Goal: Task Accomplishment & Management: Manage account settings

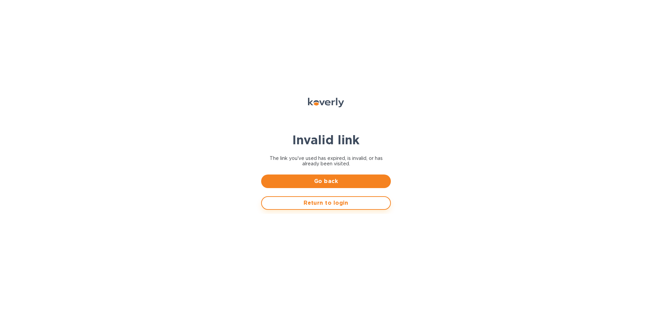
click at [326, 206] on span "Return to login" at bounding box center [325, 203] width 117 height 8
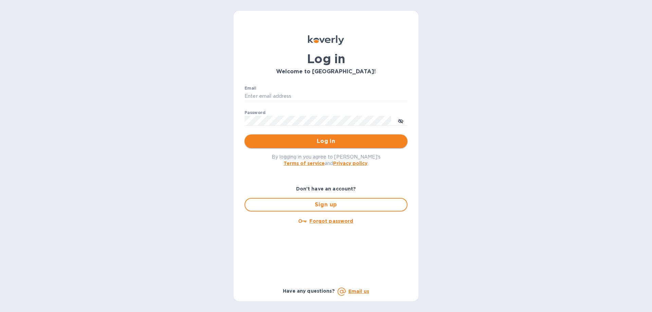
type input "jacob@luxicoregroup.com"
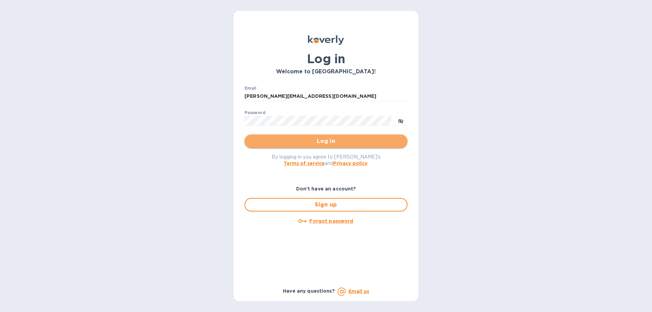
click at [306, 143] on span "Log in" at bounding box center [326, 141] width 152 height 8
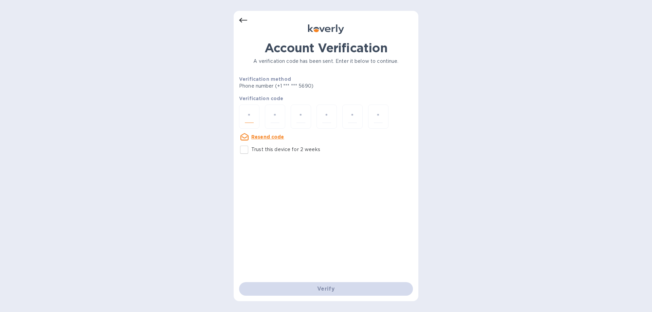
click at [250, 118] on input "number" at bounding box center [249, 116] width 9 height 13
type input "8"
type input "3"
type input "6"
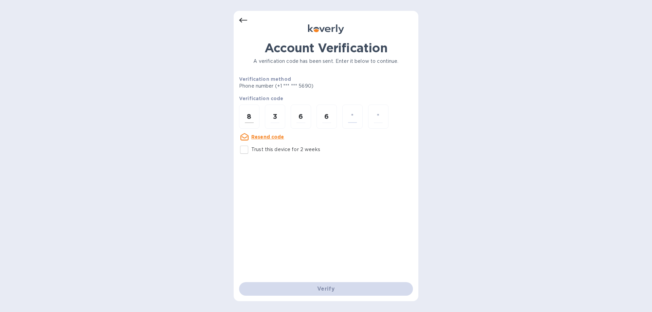
type input "0"
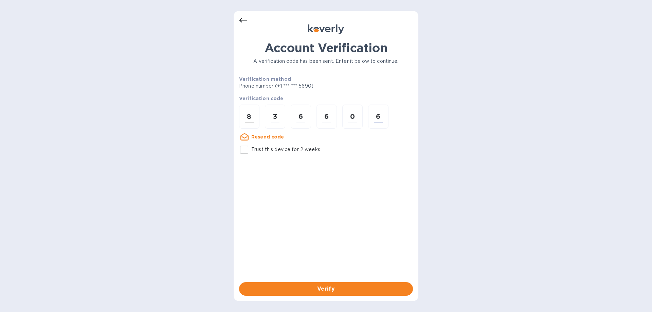
type input "6"
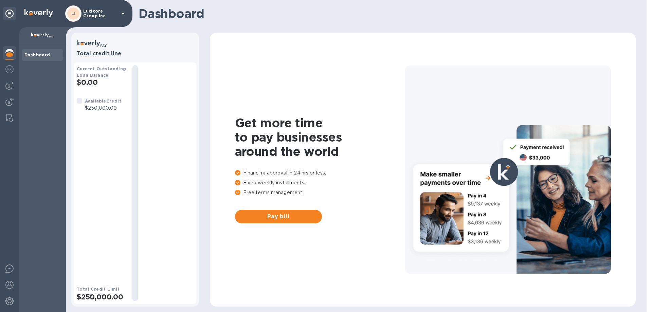
click at [107, 110] on p "$250,000.00" at bounding box center [103, 108] width 36 height 7
click at [91, 83] on h2 "$0.00" at bounding box center [102, 82] width 50 height 8
click at [91, 82] on h2 "$0.00" at bounding box center [102, 82] width 50 height 8
click at [538, 156] on div at bounding box center [508, 169] width 206 height 208
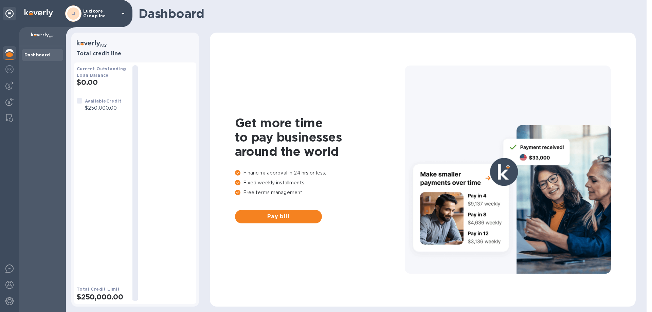
click at [474, 193] on div at bounding box center [508, 169] width 206 height 208
click at [285, 216] on span "Pay bill" at bounding box center [278, 216] width 76 height 8
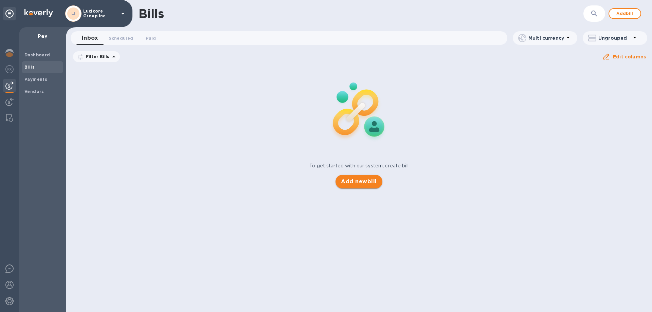
click at [343, 180] on span "Add new bill" at bounding box center [359, 181] width 36 height 8
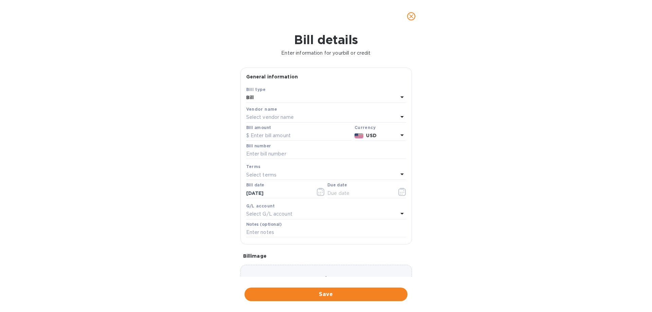
click at [299, 100] on div "Bill" at bounding box center [322, 98] width 152 height 10
click at [270, 124] on p "Credit" at bounding box center [323, 126] width 144 height 7
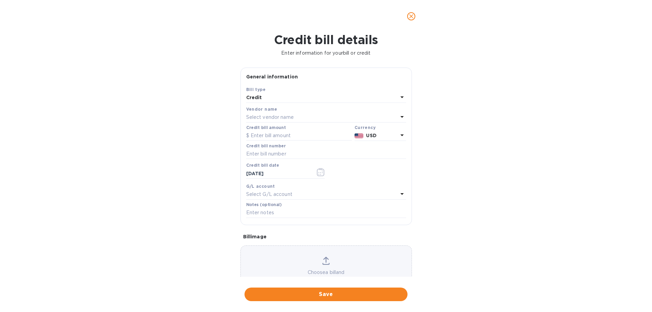
click at [289, 96] on div "Credit" at bounding box center [322, 98] width 152 height 10
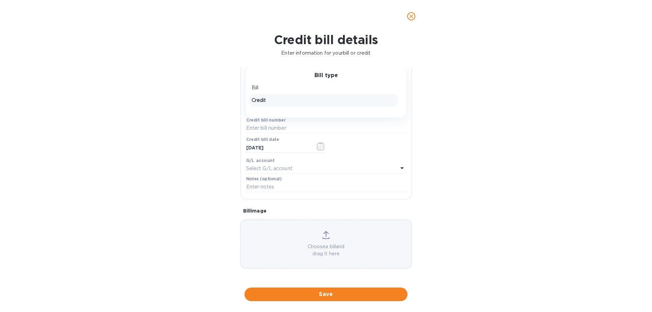
click at [414, 17] on icon "close" at bounding box center [411, 16] width 7 height 7
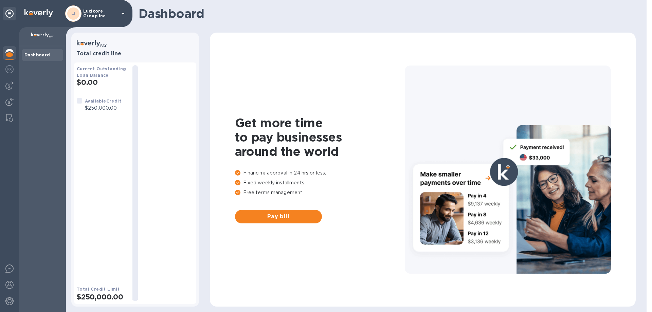
click at [112, 17] on p "Luxicore Group Inc" at bounding box center [100, 14] width 34 height 10
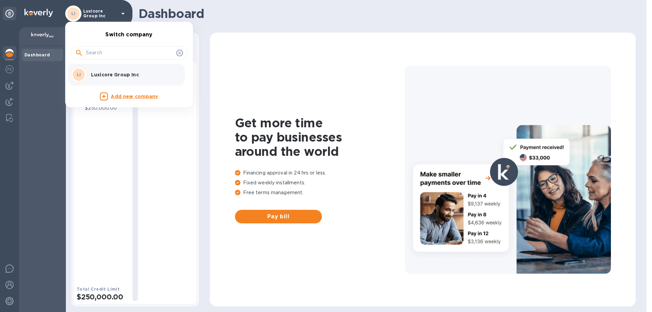
click at [118, 54] on input "text" at bounding box center [130, 53] width 88 height 10
click at [278, 96] on div at bounding box center [326, 156] width 652 height 312
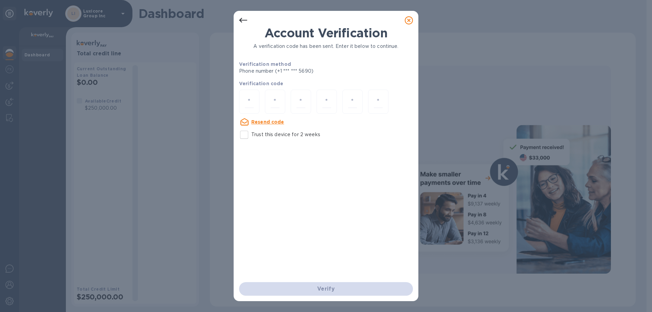
click at [410, 24] on icon at bounding box center [409, 20] width 8 height 8
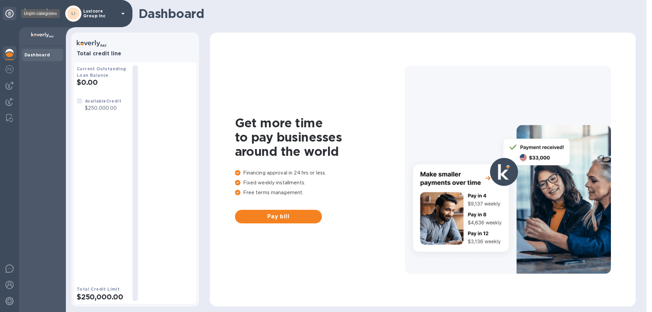
click at [7, 8] on div at bounding box center [10, 14] width 14 height 14
click at [6, 69] on img at bounding box center [9, 69] width 8 height 8
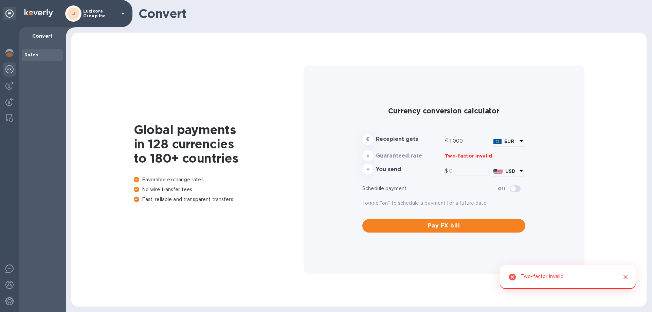
click at [12, 92] on div at bounding box center [9, 169] width 19 height 285
click at [10, 97] on div at bounding box center [10, 102] width 14 height 15
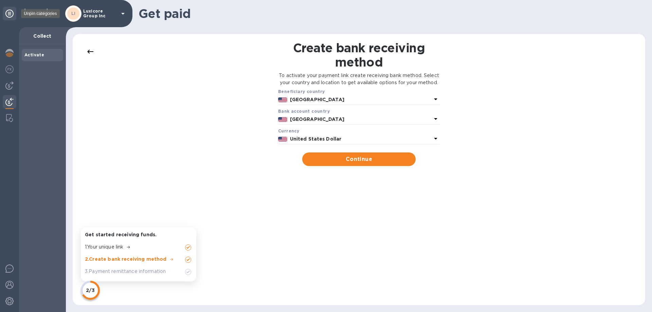
click at [10, 16] on icon at bounding box center [9, 14] width 8 height 8
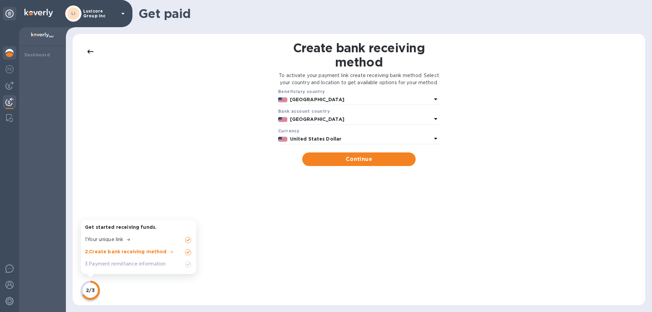
click at [12, 54] on img at bounding box center [9, 53] width 8 height 8
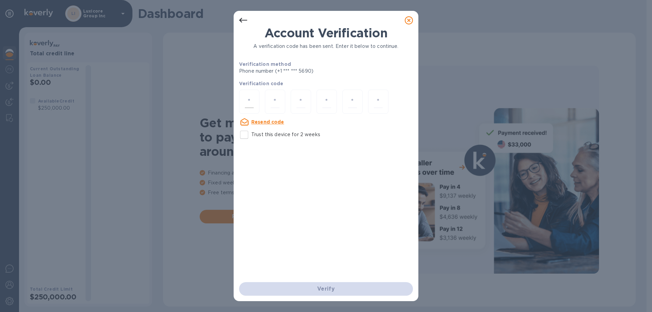
click at [255, 104] on div at bounding box center [249, 102] width 20 height 24
type input "8"
type input "7"
type input "3"
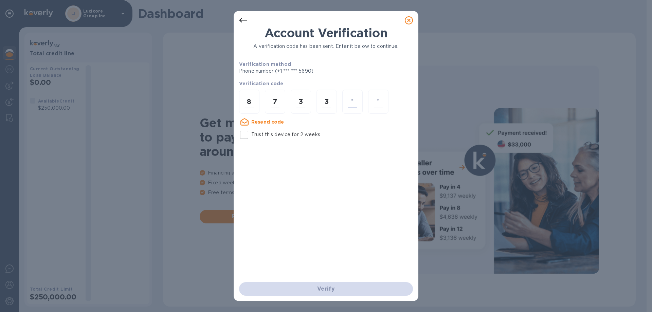
type input "3"
type input "5"
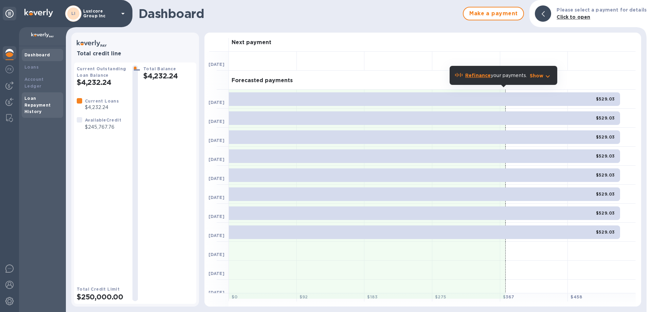
click at [41, 96] on b "Loan Repayment History" at bounding box center [37, 105] width 26 height 19
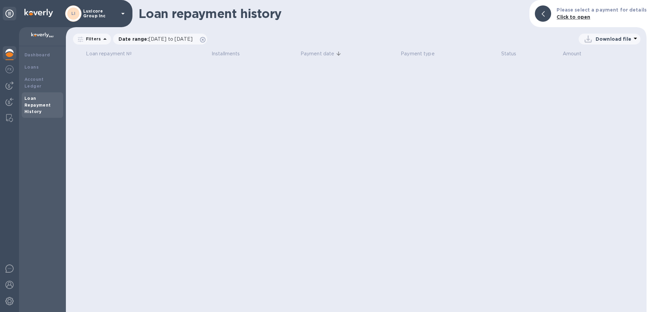
click at [618, 40] on p "Download file" at bounding box center [613, 39] width 36 height 7
click at [594, 75] on li "PDF file" at bounding box center [609, 74] width 46 height 19
click at [153, 36] on span "[DATE] to [DATE]" at bounding box center [171, 38] width 44 height 5
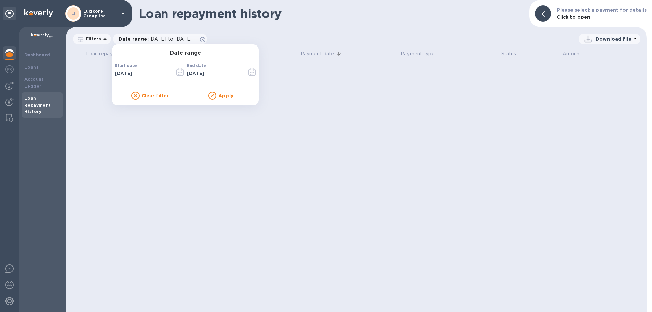
click at [250, 74] on icon "button" at bounding box center [252, 72] width 8 height 8
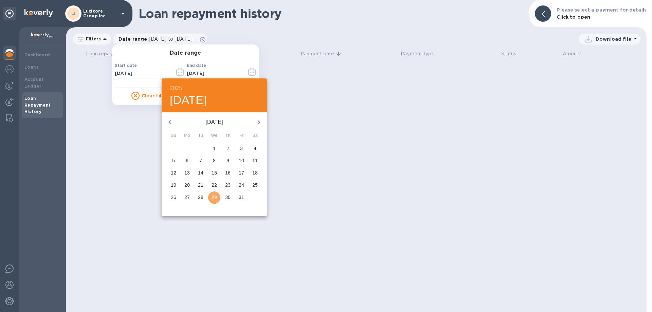
click at [213, 194] on p "29" at bounding box center [213, 197] width 5 height 7
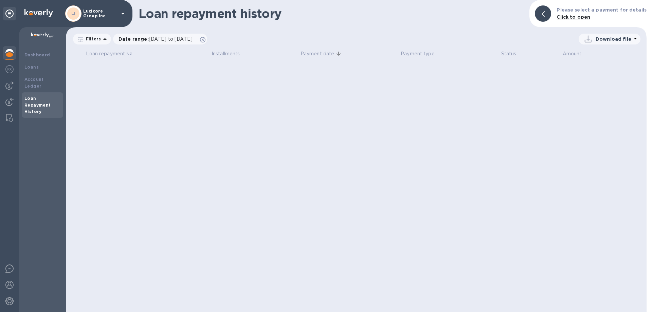
click at [617, 39] on p "Download file" at bounding box center [613, 39] width 36 height 7
click at [595, 72] on li "PDF file" at bounding box center [609, 74] width 46 height 19
click at [86, 41] on p "Filters" at bounding box center [92, 39] width 18 height 6
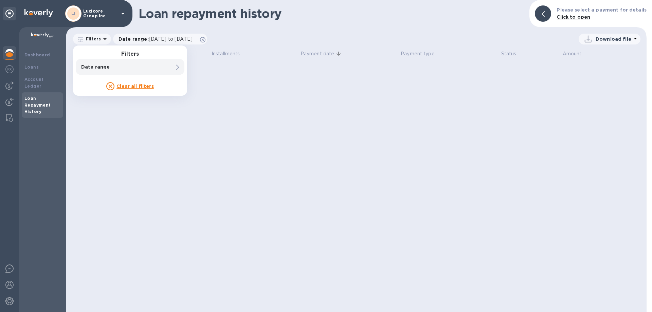
click at [257, 44] on div "Download file" at bounding box center [425, 39] width 429 height 11
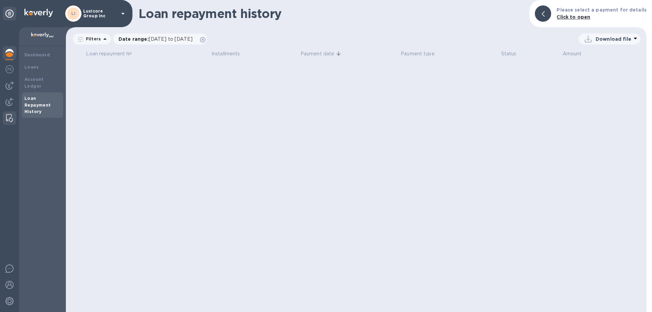
click at [7, 122] on img at bounding box center [9, 118] width 7 height 8
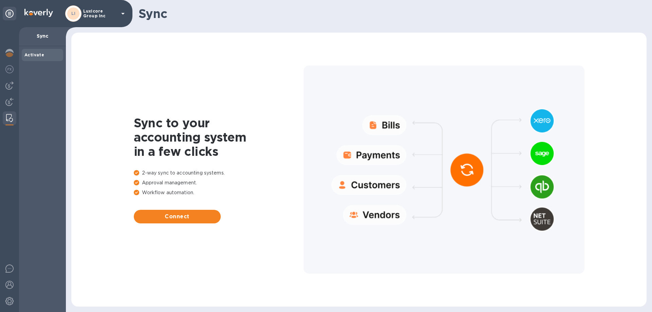
click at [382, 125] on div at bounding box center [443, 169] width 281 height 208
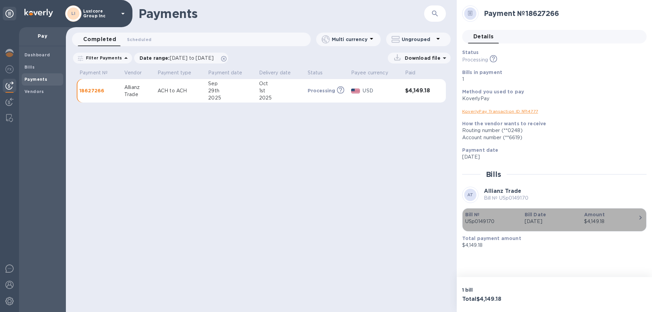
click at [489, 226] on div "button" at bounding box center [554, 226] width 178 height 3
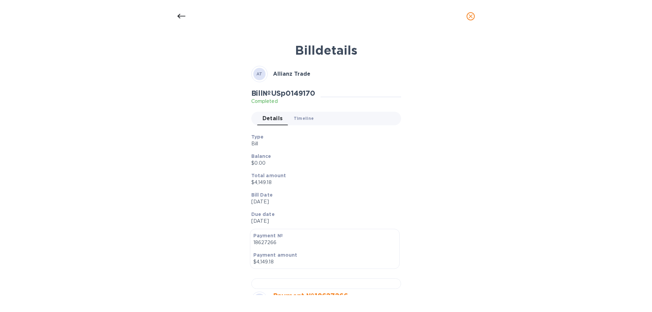
click at [303, 119] on span "Timeline 0" at bounding box center [304, 118] width 20 height 7
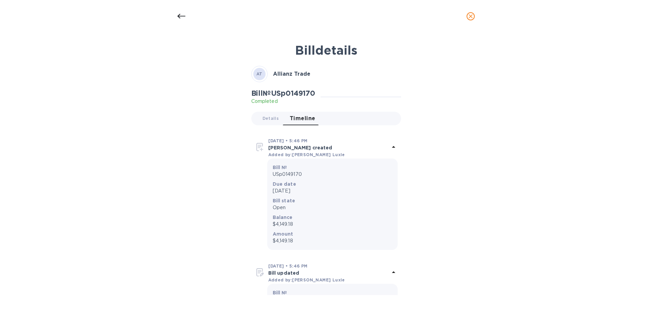
click at [271, 150] on p "Bill created" at bounding box center [328, 147] width 121 height 7
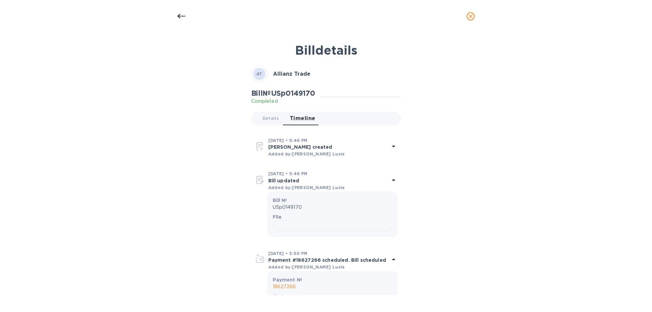
click at [271, 149] on p "Bill created" at bounding box center [328, 147] width 121 height 7
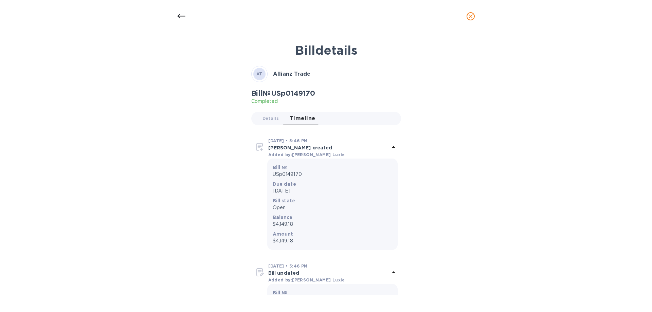
click at [279, 175] on p "USp0149170" at bounding box center [331, 174] width 119 height 7
click at [271, 116] on span "Details 0" at bounding box center [270, 118] width 16 height 7
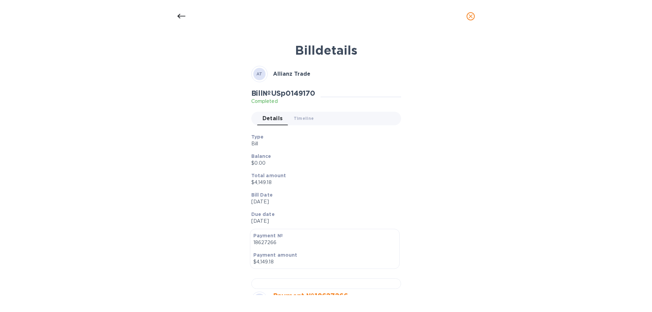
click at [264, 105] on div "Bill № USp0149170 Completed Details 0 Timeline 0" at bounding box center [326, 110] width 152 height 44
click at [259, 77] on span "AT" at bounding box center [259, 74] width 6 height 7
click at [174, 21] on div at bounding box center [181, 16] width 16 height 16
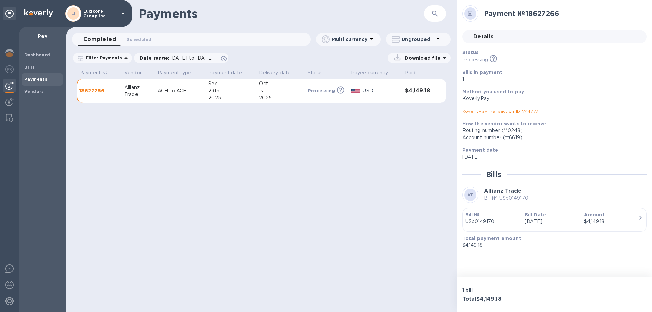
click at [469, 42] on button "Details 0" at bounding box center [483, 37] width 31 height 14
click at [468, 10] on span at bounding box center [470, 13] width 5 height 9
click at [440, 16] on button "button" at bounding box center [435, 13] width 16 height 16
click at [37, 54] on b "Dashboard" at bounding box center [37, 54] width 26 height 5
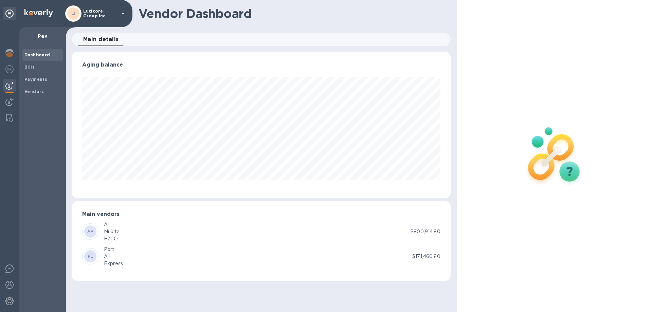
scroll to position [147, 378]
